Goal: Task Accomplishment & Management: Manage account settings

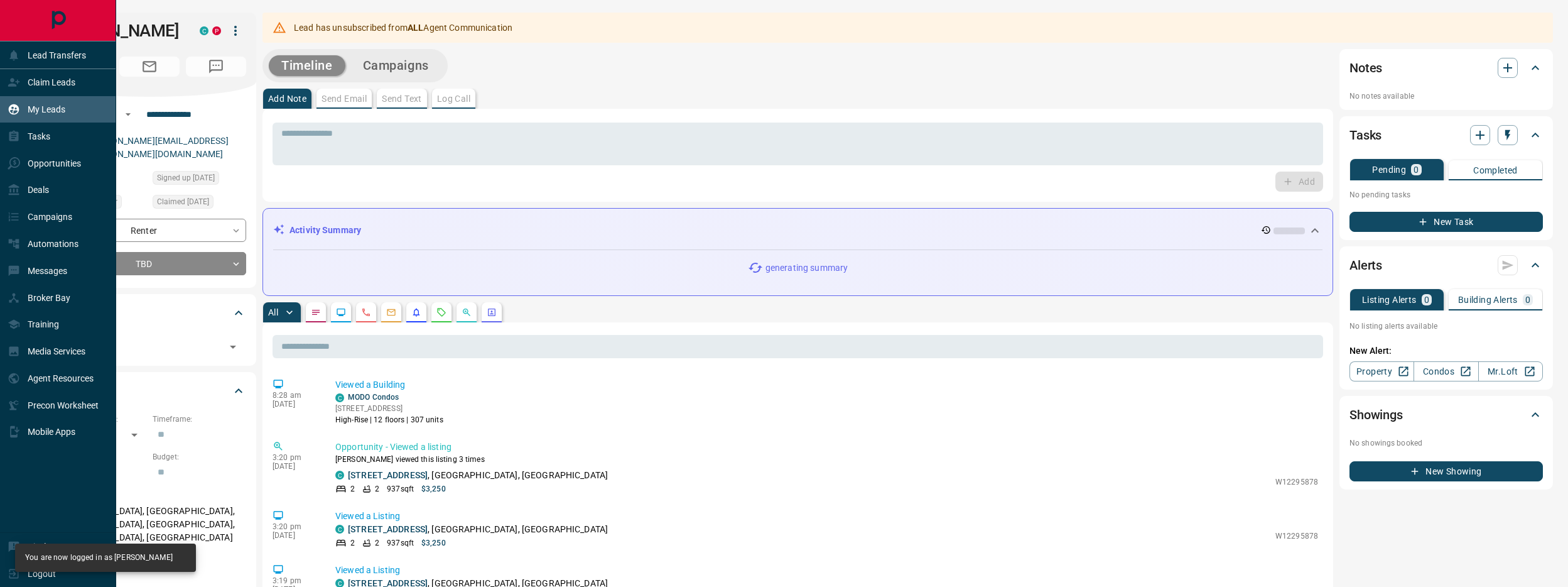
click at [40, 106] on p "My Leads" at bounding box center [47, 109] width 38 height 10
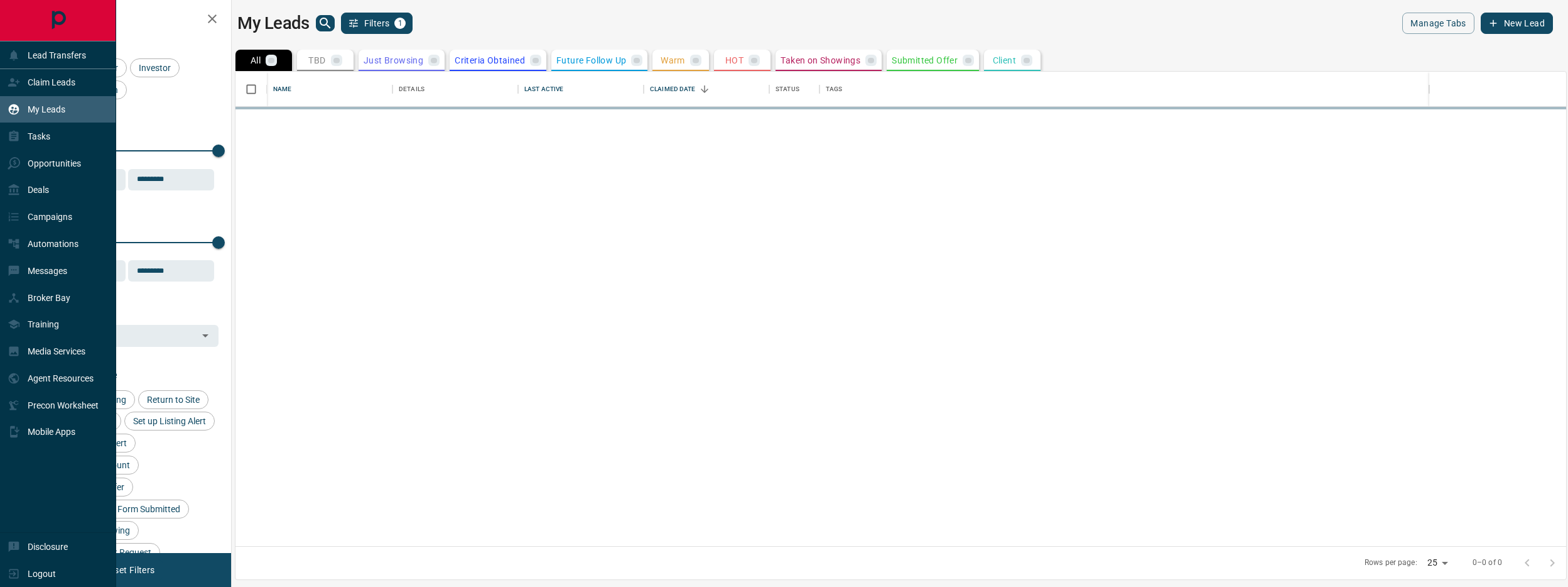
scroll to position [474, 1331]
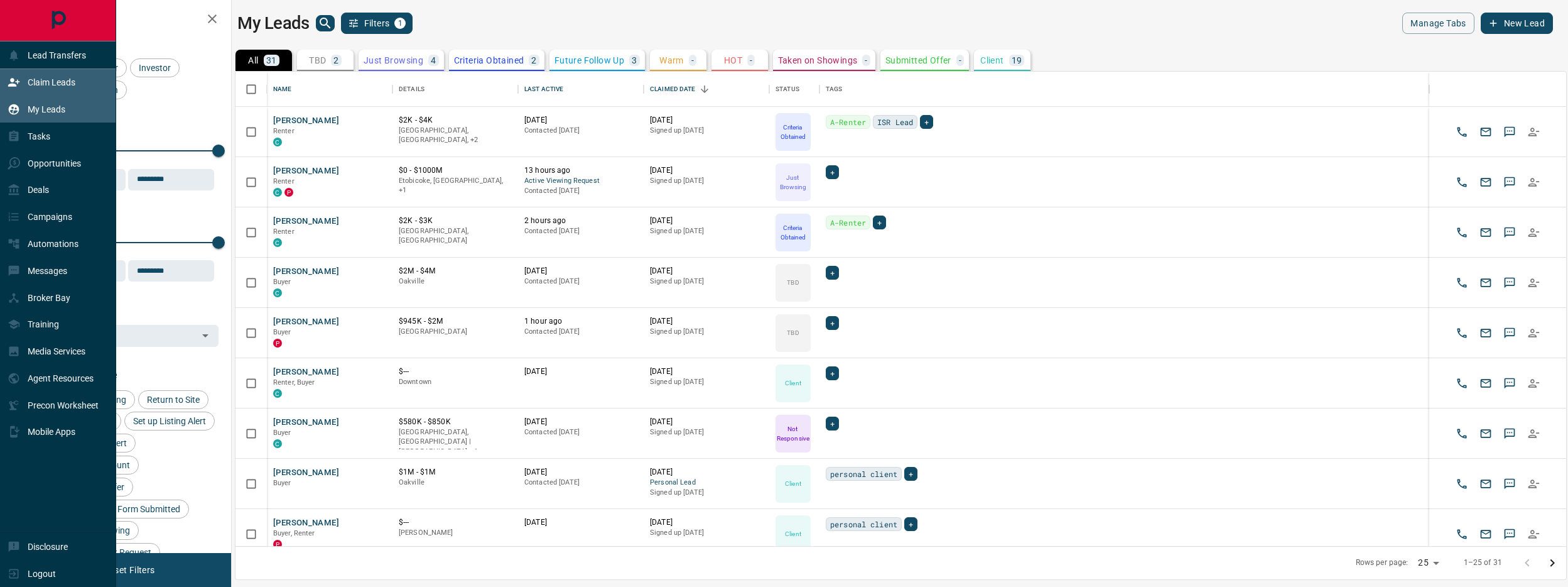
click at [58, 86] on p "Claim Leads" at bounding box center [51, 82] width 48 height 10
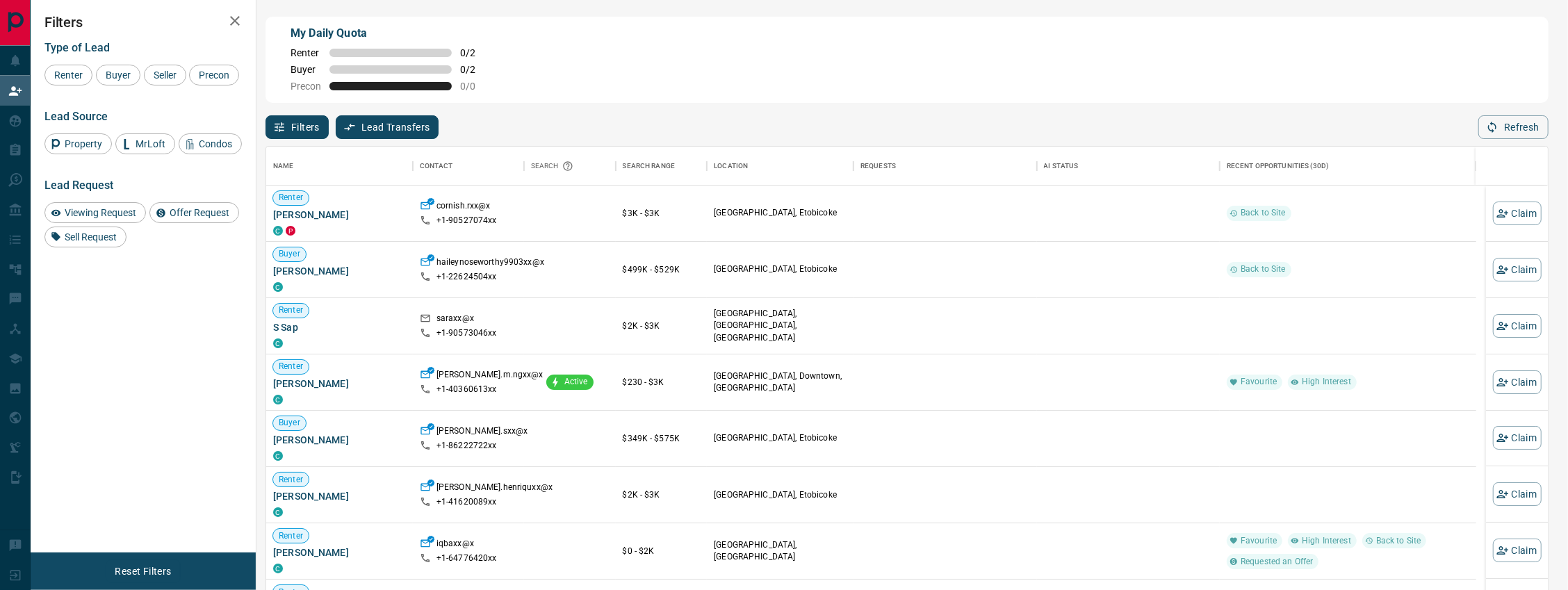
scroll to position [440, 1272]
click at [1529, 125] on button "Refresh" at bounding box center [1513, 127] width 70 height 24
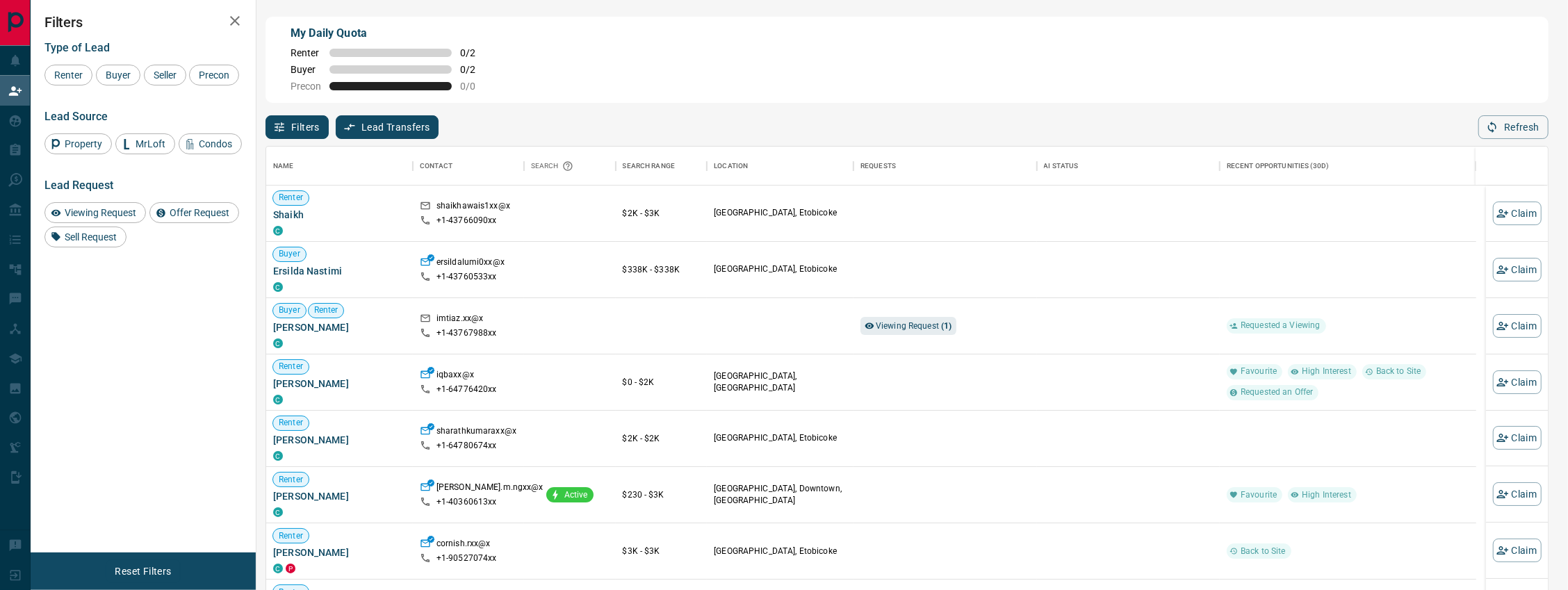
scroll to position [24, 0]
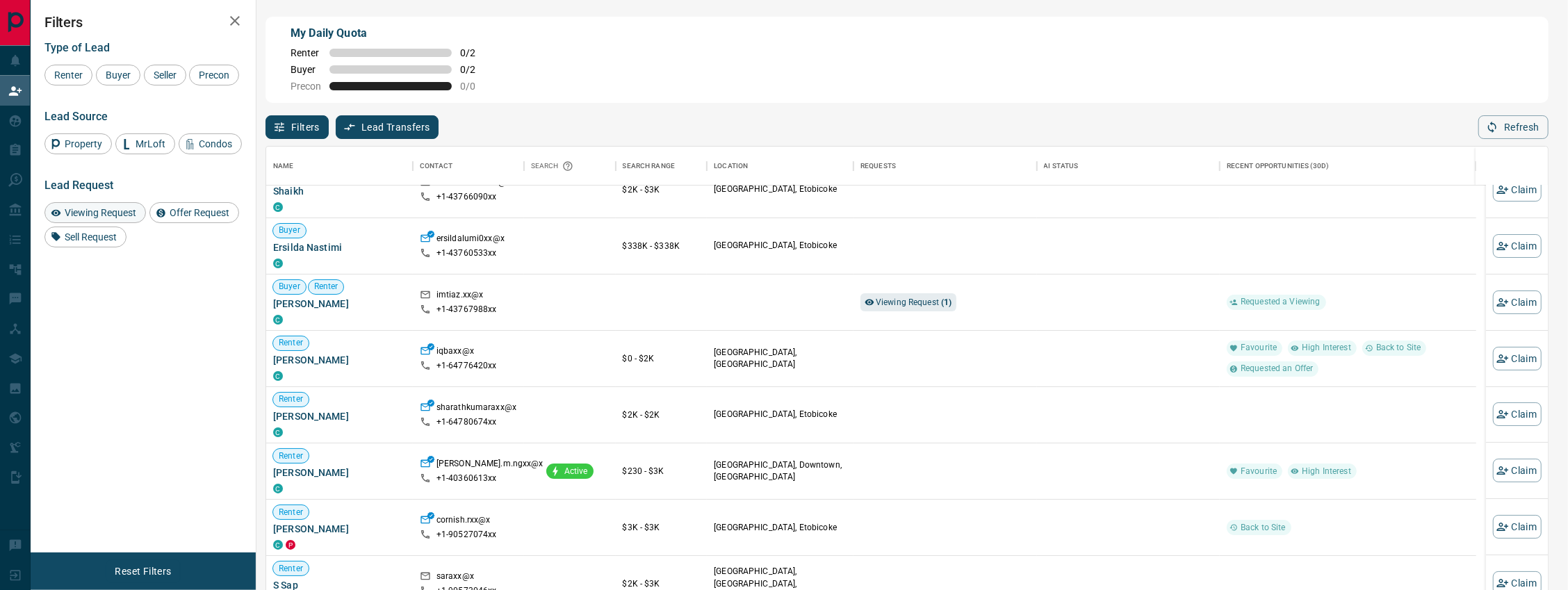
click at [123, 218] on span "Viewing Request" at bounding box center [100, 212] width 81 height 11
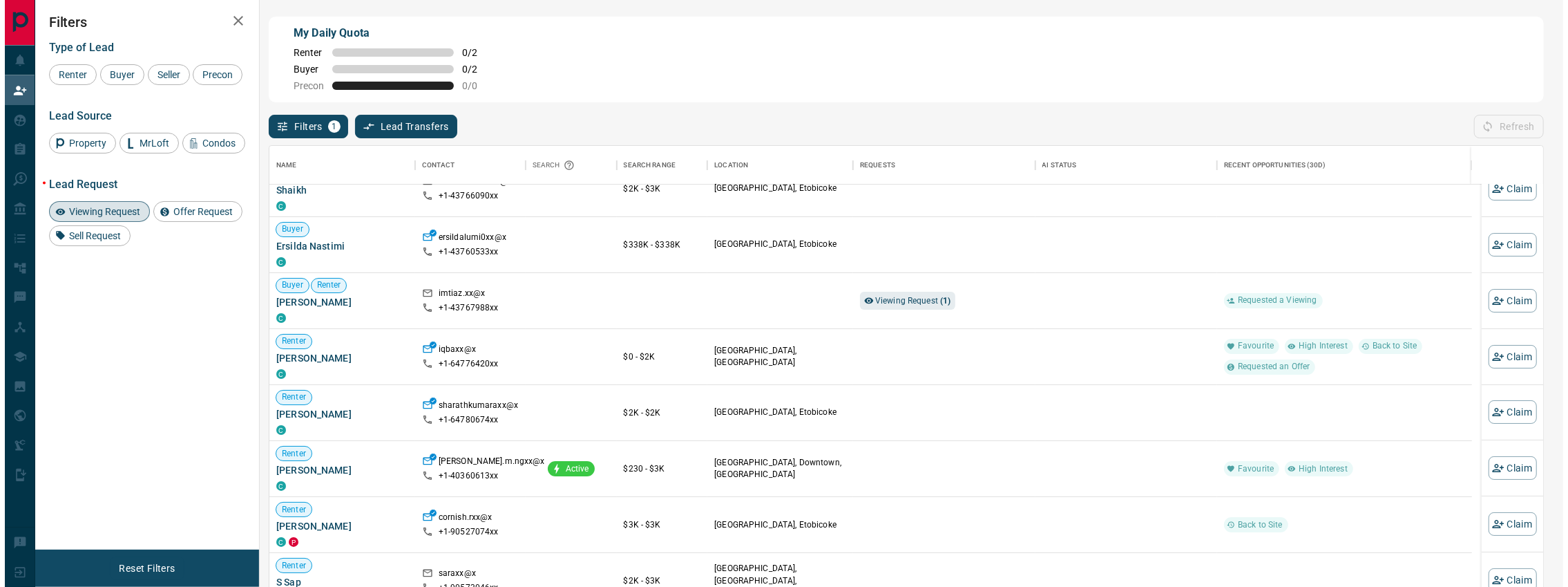
scroll to position [0, 0]
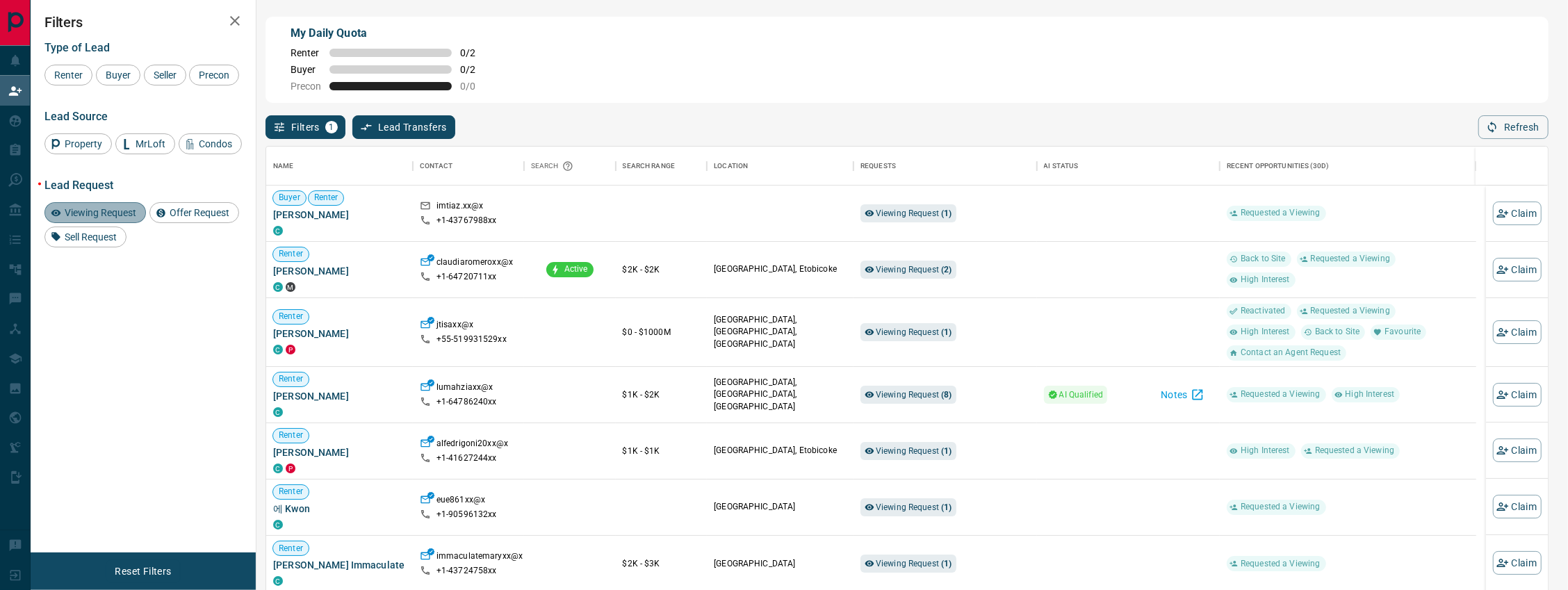
click at [89, 218] on span "Viewing Request" at bounding box center [100, 212] width 81 height 11
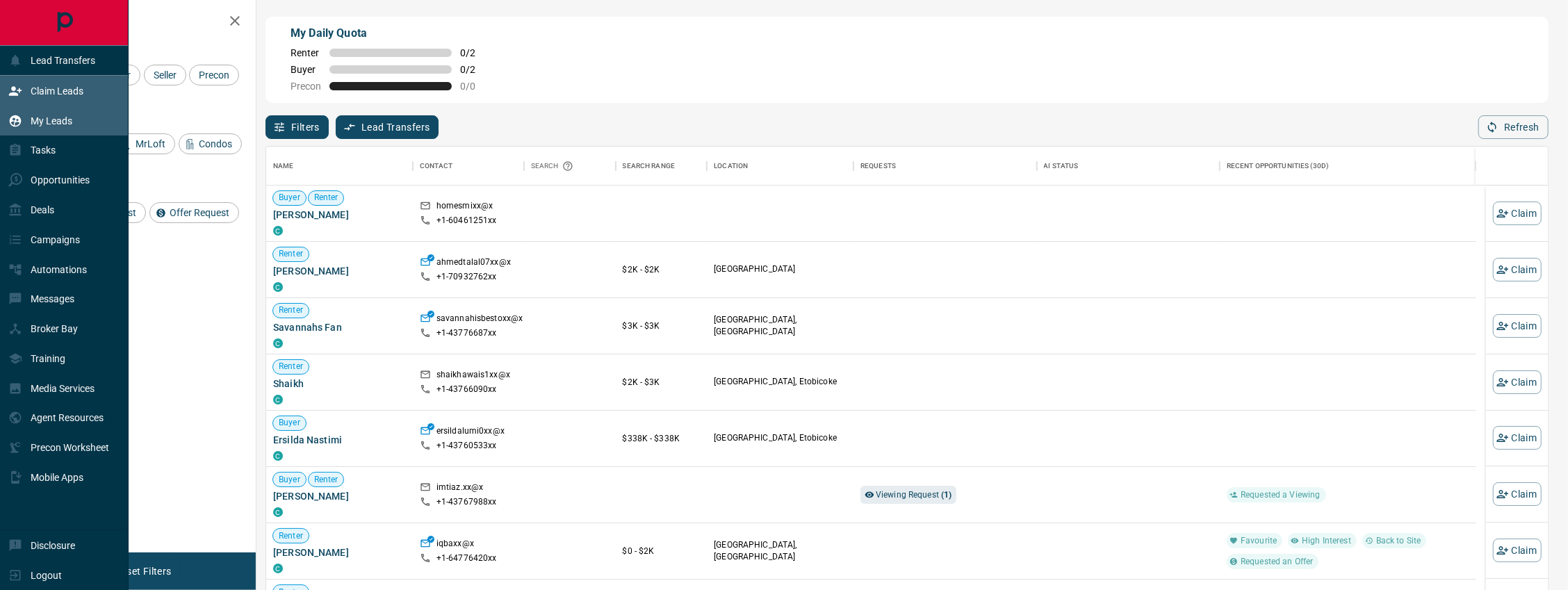
click at [87, 115] on div "My Leads" at bounding box center [64, 120] width 128 height 30
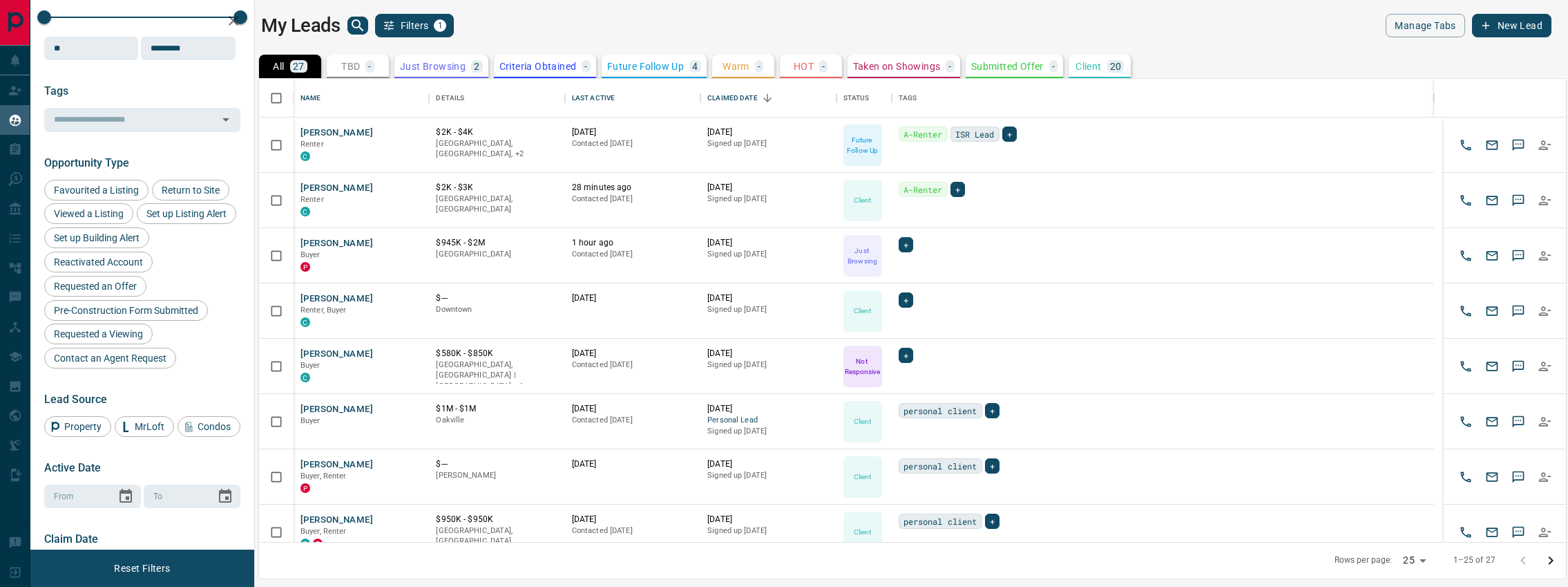
scroll to position [258, 0]
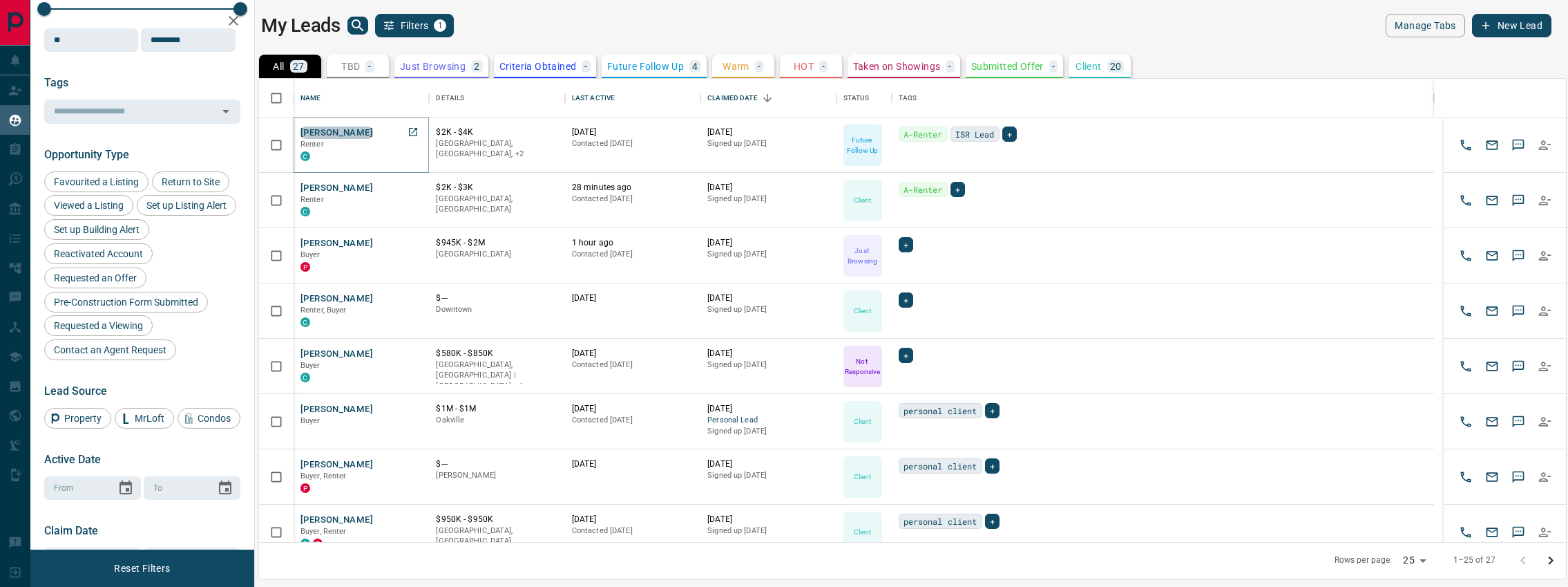
click at [353, 134] on button "[PERSON_NAME]" at bounding box center [337, 133] width 73 height 13
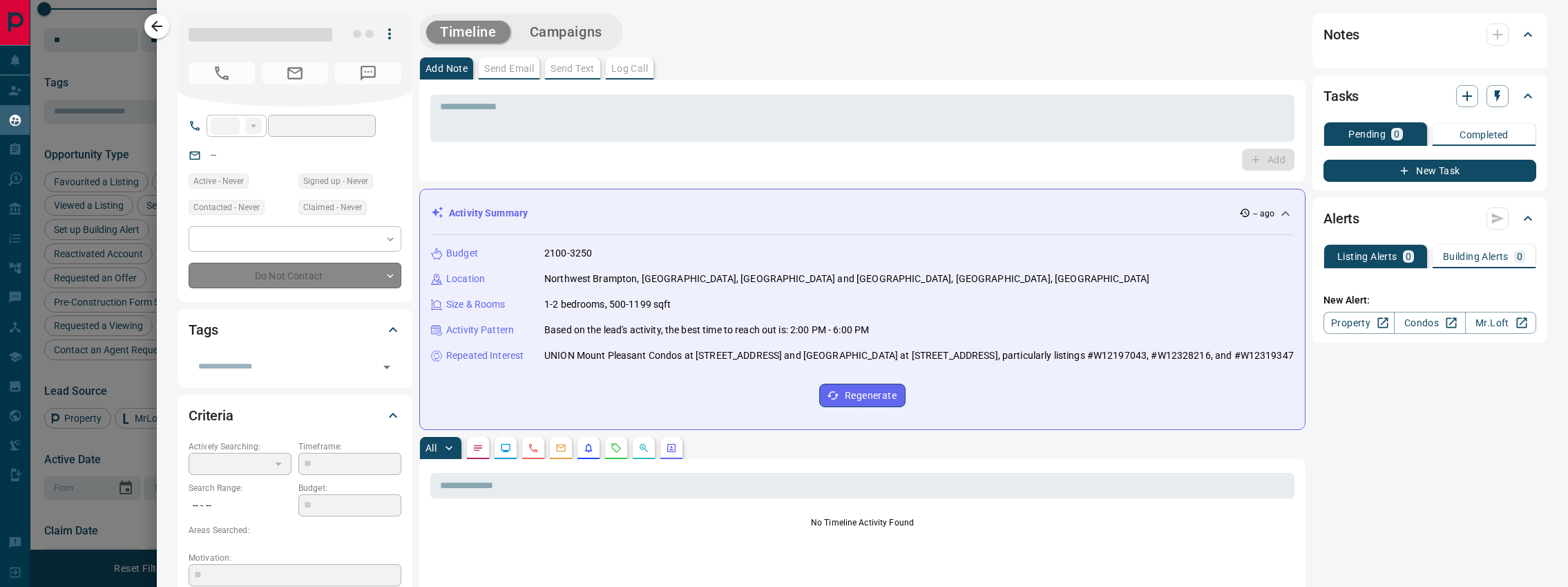
type input "**"
type input "**********"
type input "*"
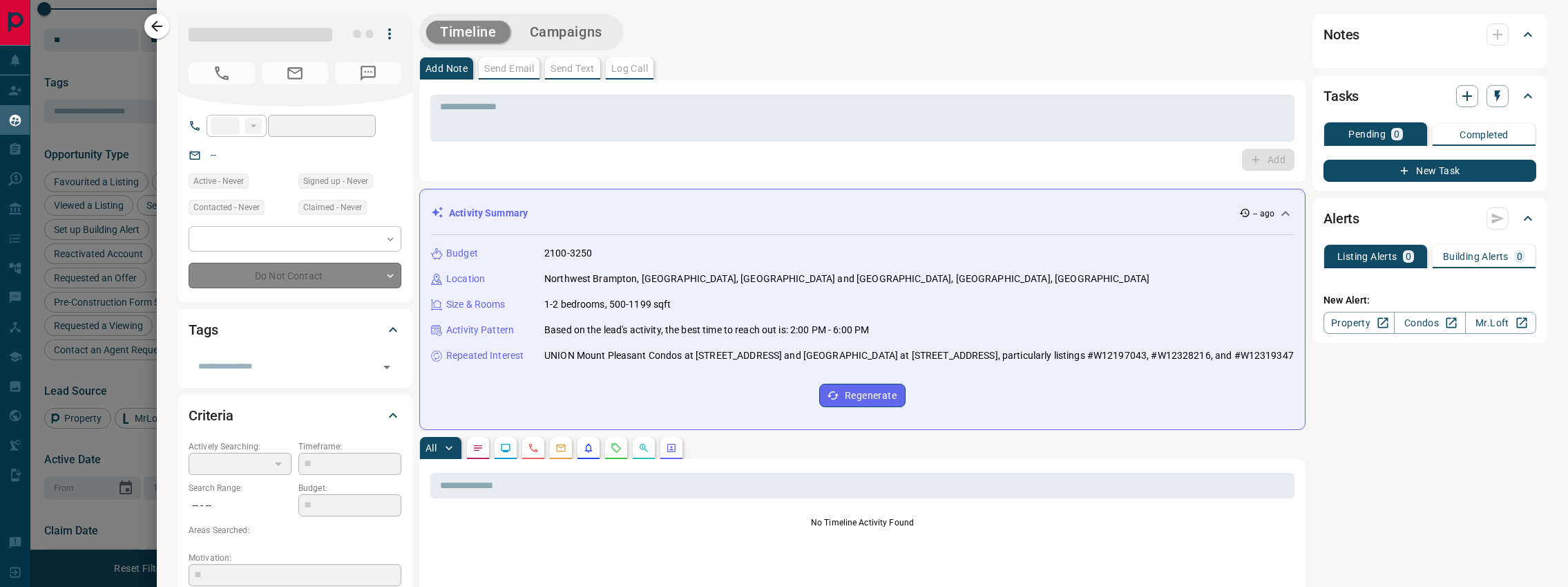
type input "**********"
type input "*******"
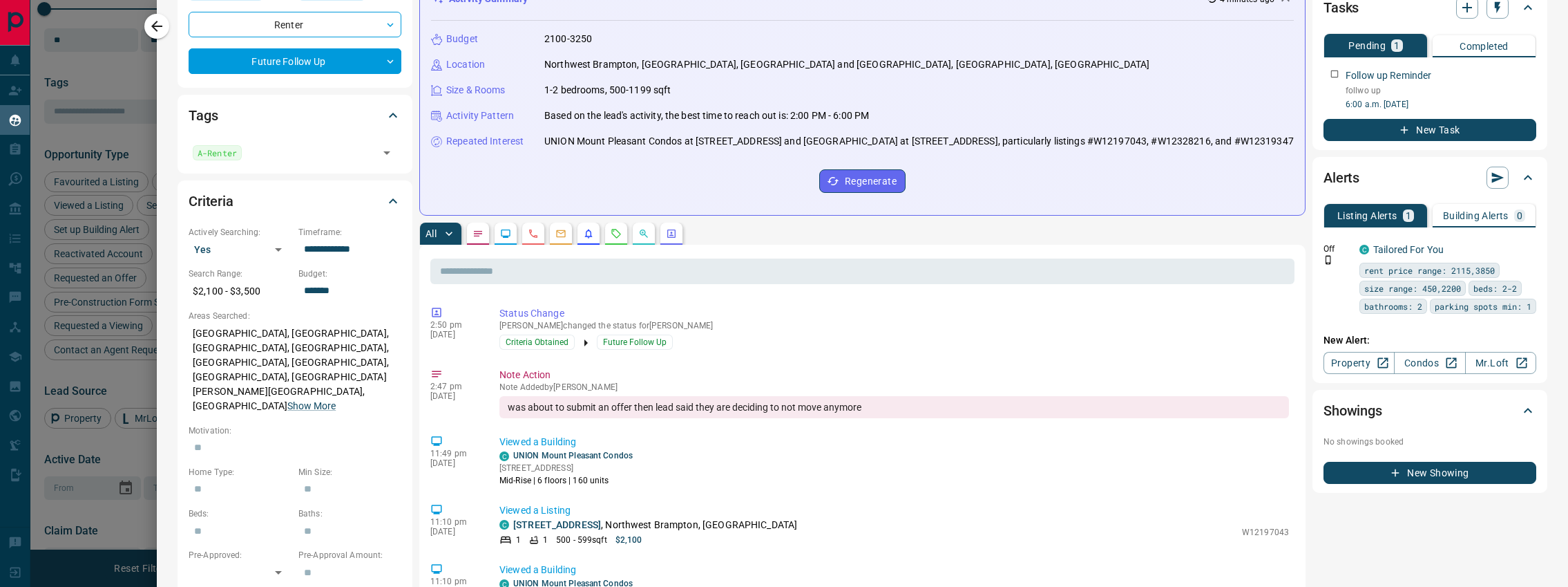
scroll to position [26, 0]
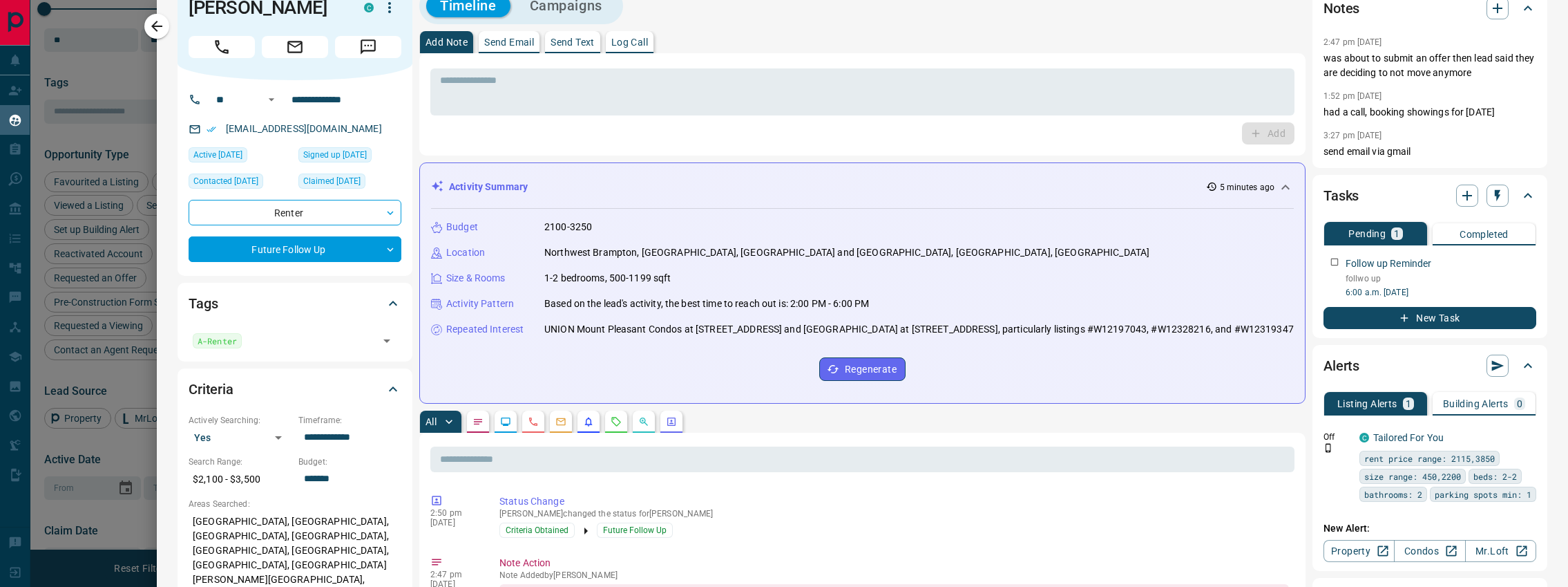
click at [1237, 189] on p "5 minutes ago" at bounding box center [1247, 187] width 55 height 13
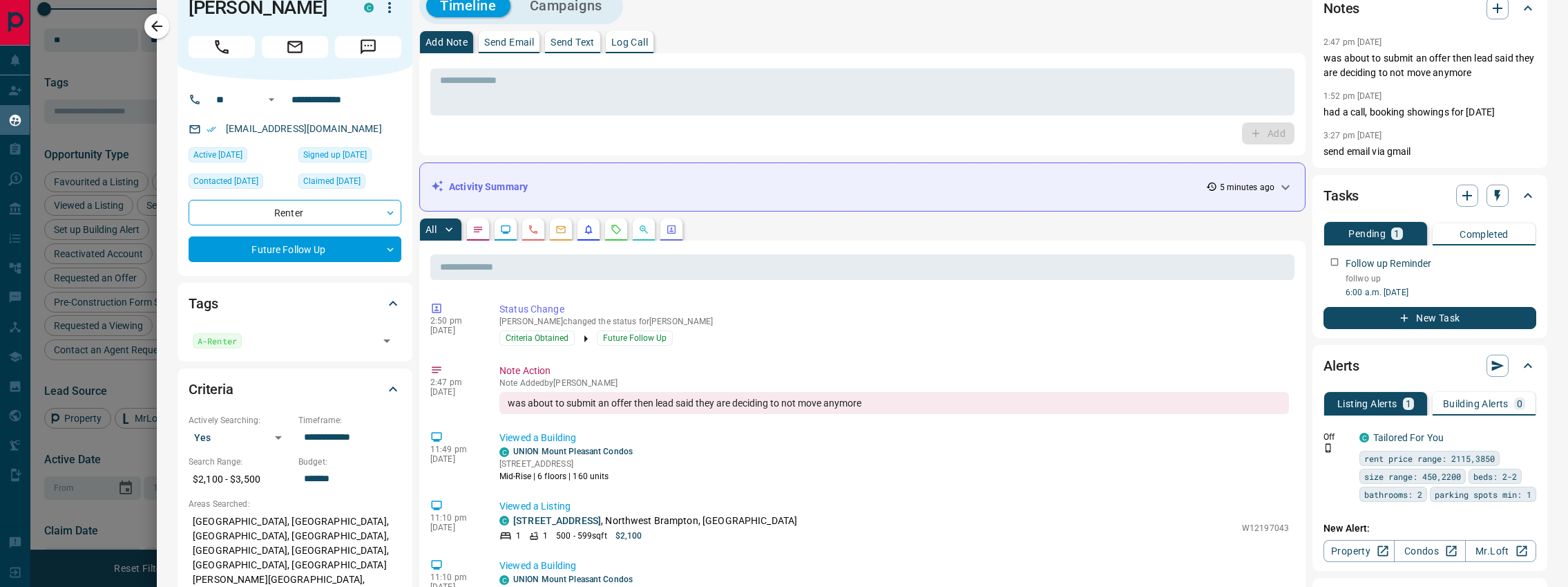
click at [1237, 189] on p "5 minutes ago" at bounding box center [1247, 187] width 55 height 13
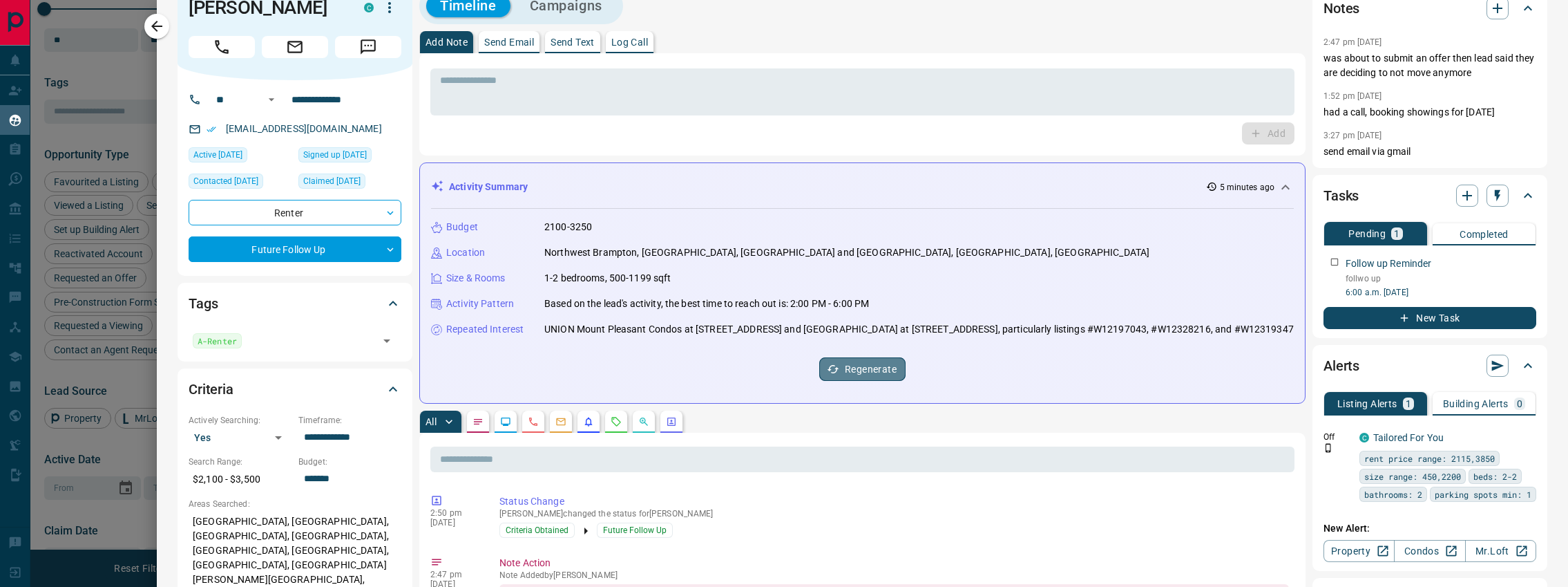
click at [854, 381] on button "Regenerate" at bounding box center [863, 369] width 86 height 24
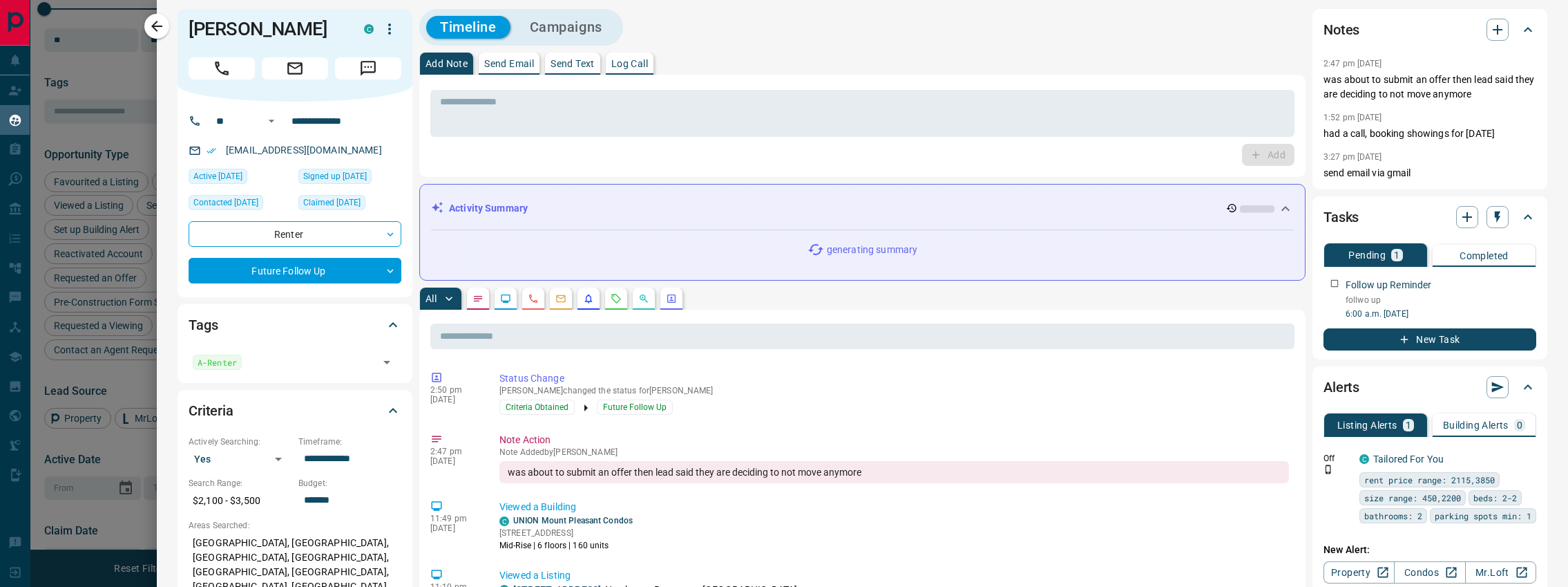
scroll to position [0, 0]
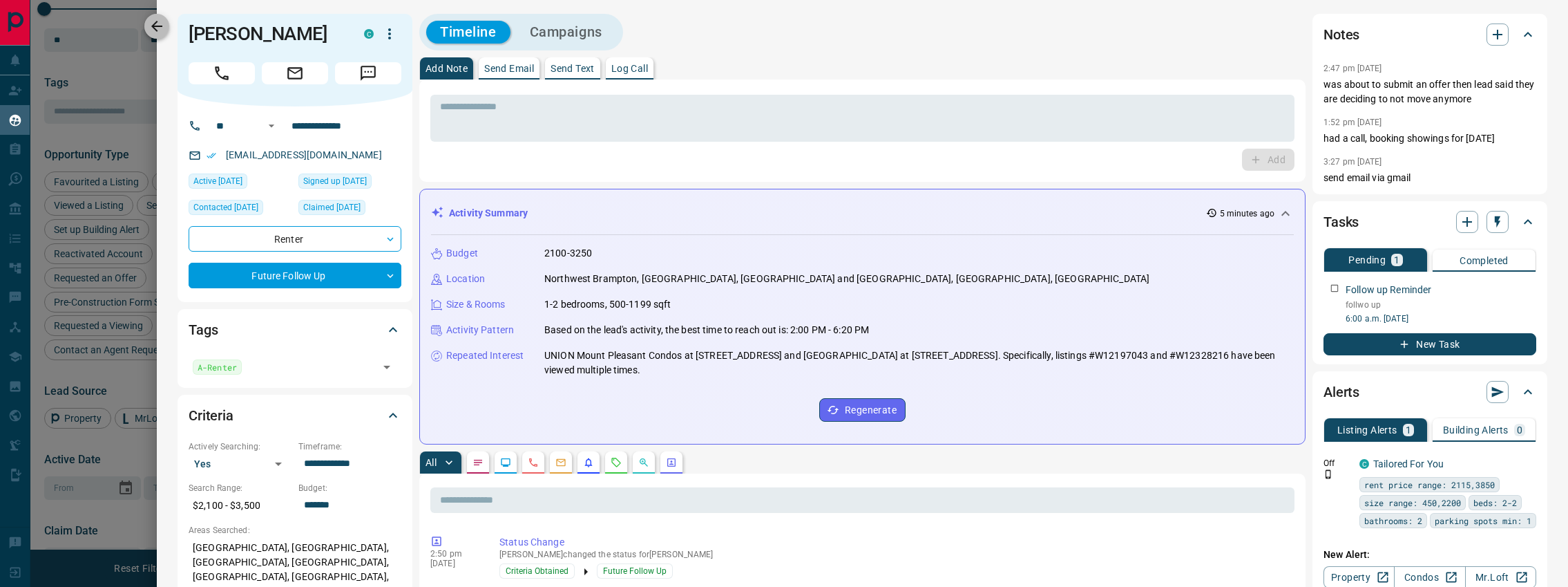
click at [157, 24] on icon "button" at bounding box center [157, 26] width 16 height 16
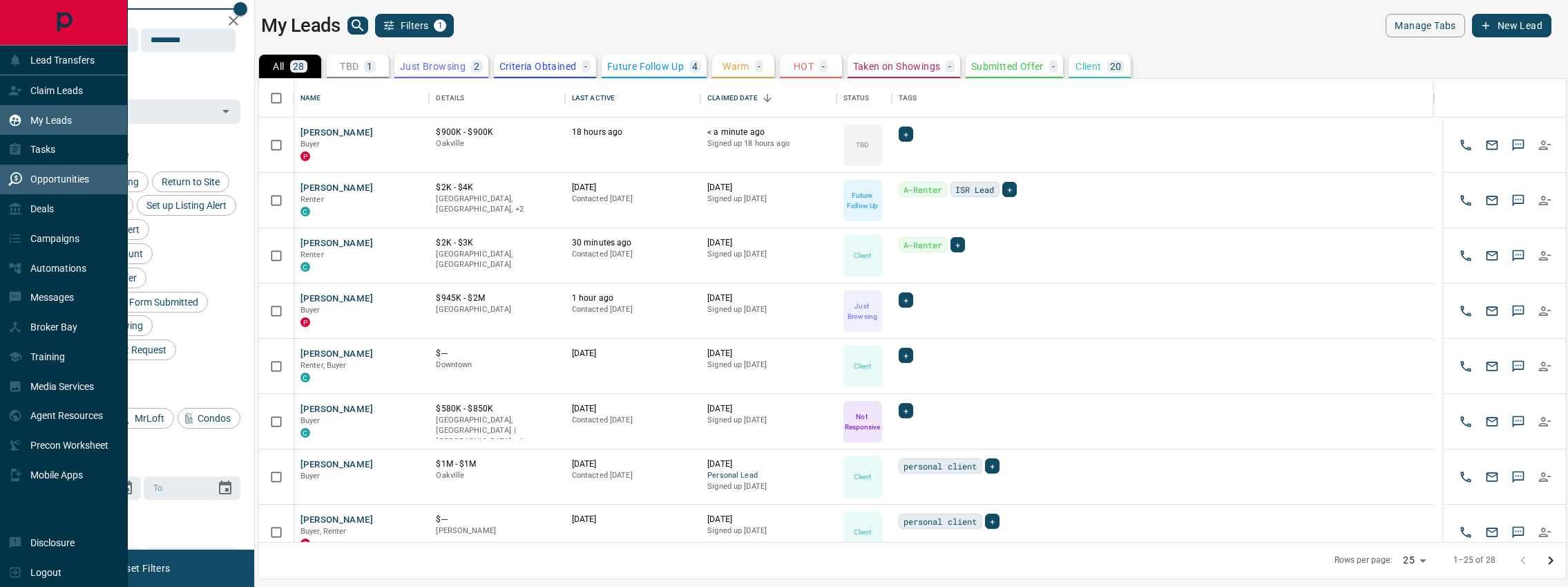
click at [66, 193] on div "Opportunities" at bounding box center [64, 179] width 128 height 30
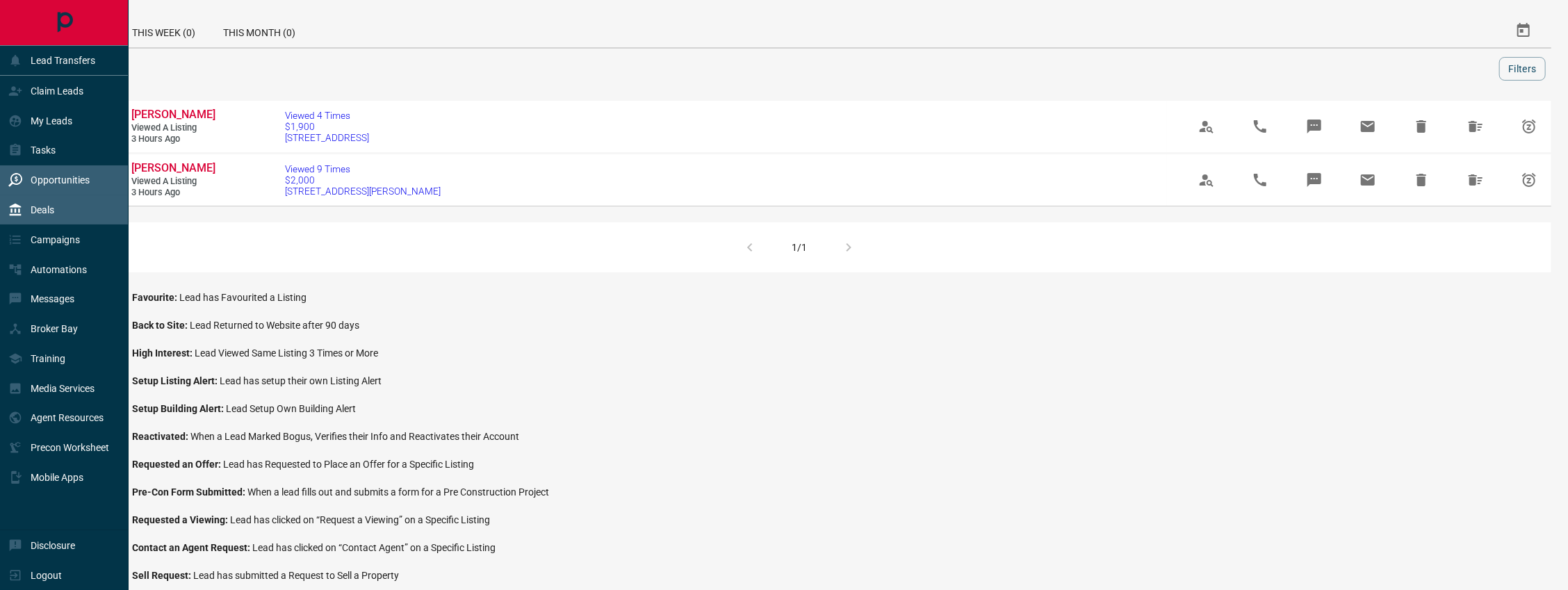
click at [31, 208] on p "Deals" at bounding box center [43, 210] width 24 height 11
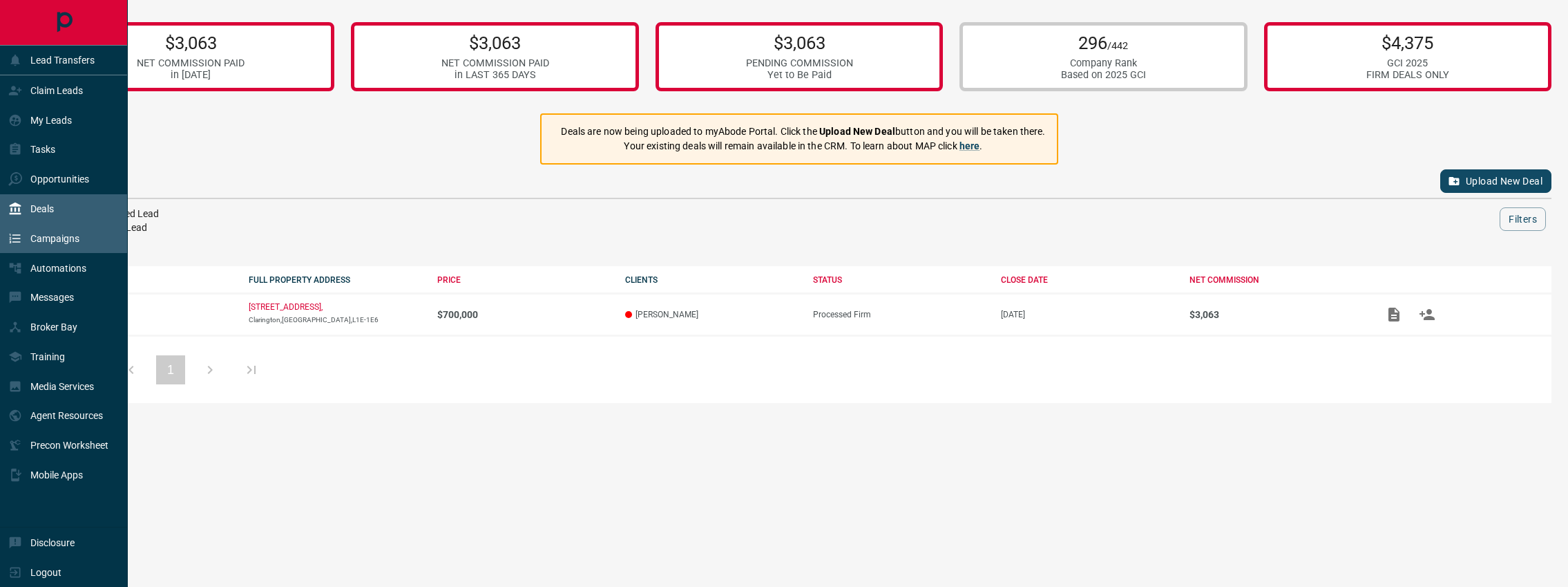
click at [48, 242] on p "Campaigns" at bounding box center [55, 239] width 49 height 11
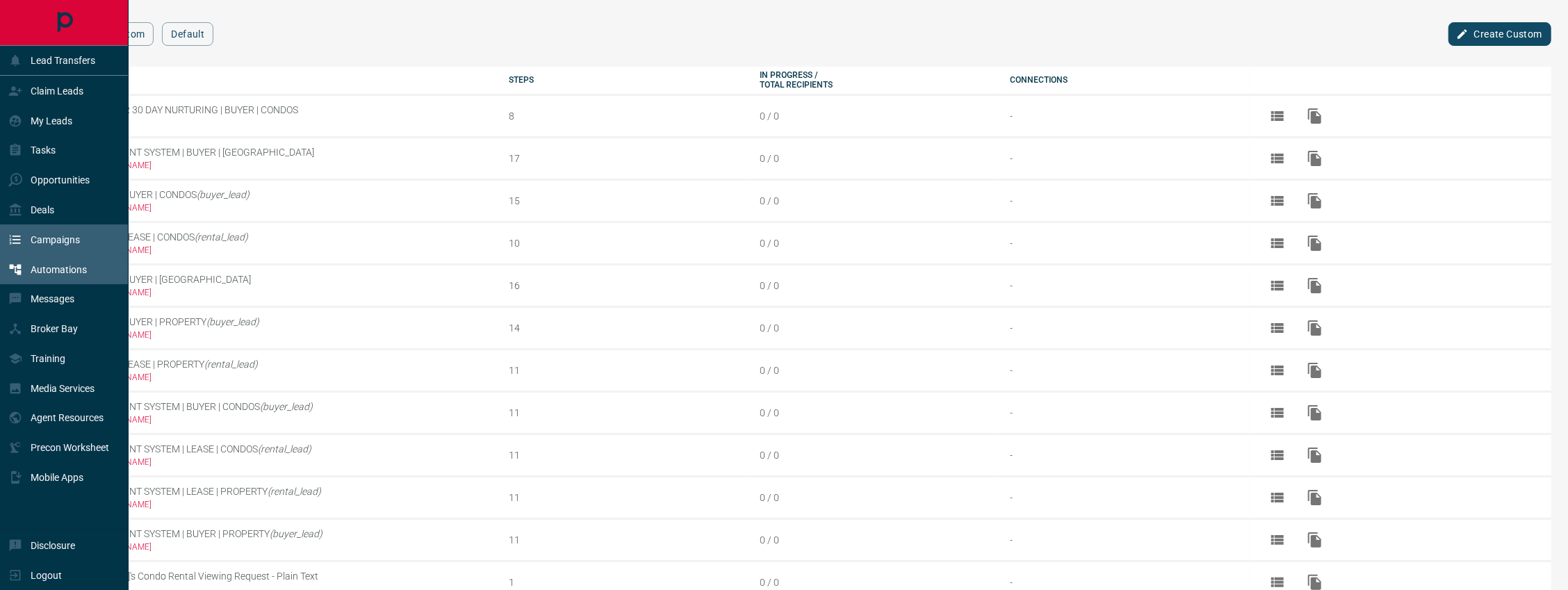
click at [46, 266] on p "Automations" at bounding box center [58, 270] width 56 height 11
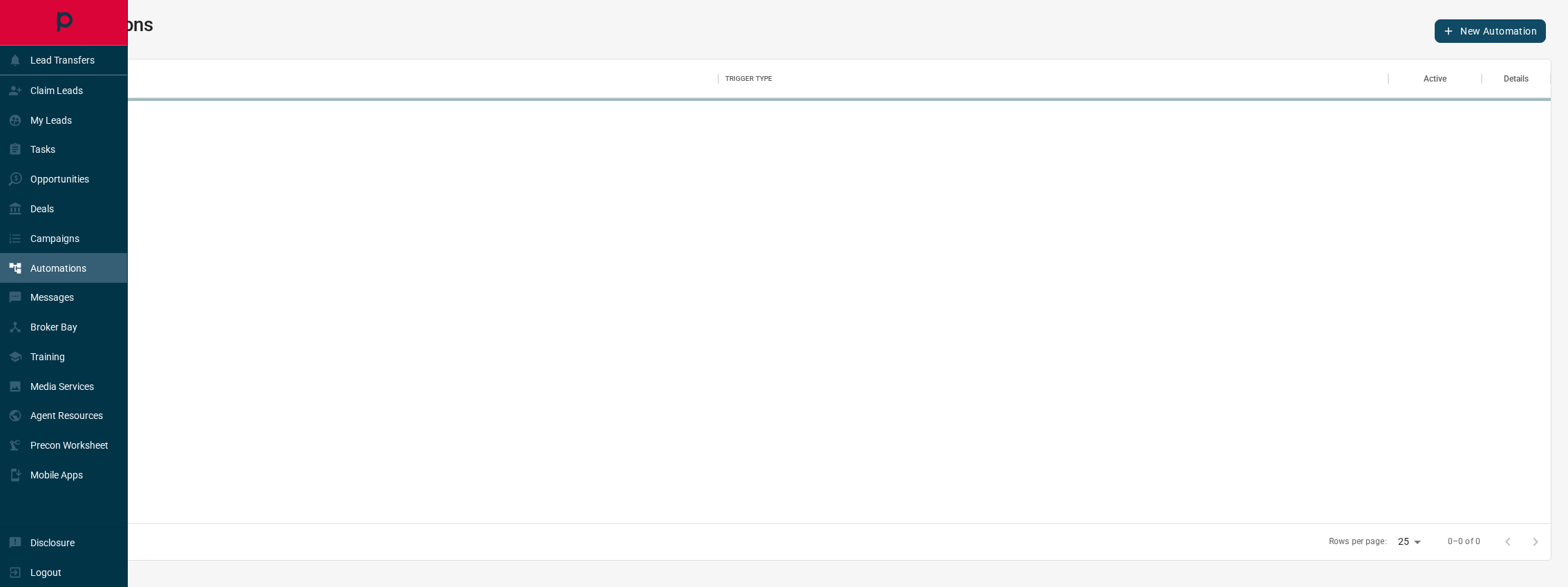
scroll to position [454, 1494]
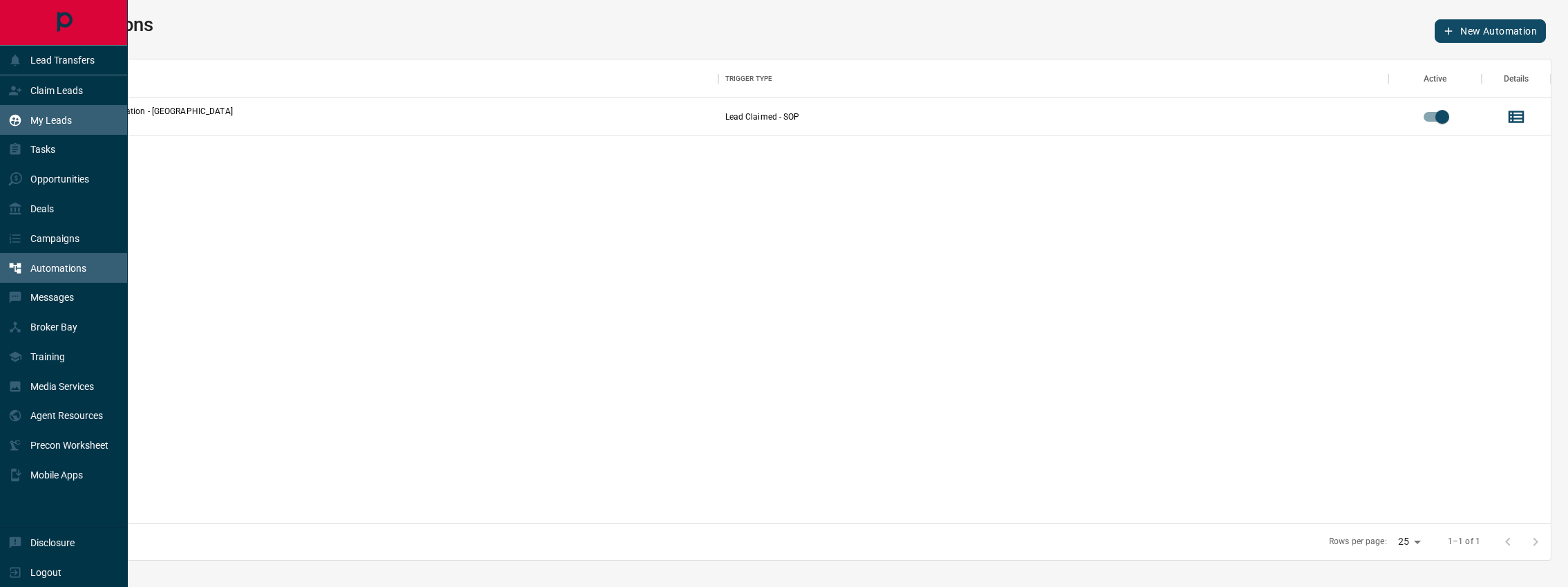
click at [71, 122] on p "My Leads" at bounding box center [51, 120] width 42 height 11
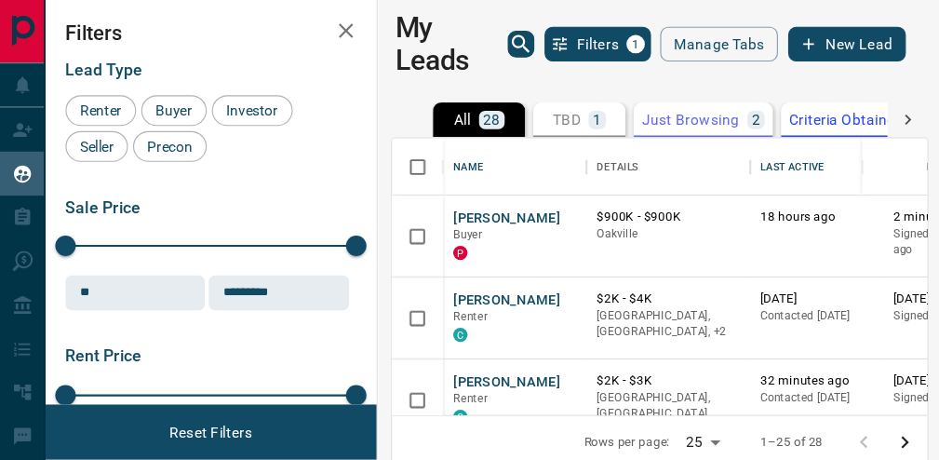
scroll to position [279, 558]
